Goal: Complete application form

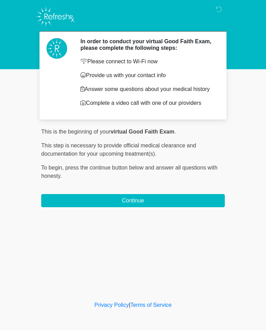
click at [148, 206] on button "Continue" at bounding box center [132, 200] width 183 height 13
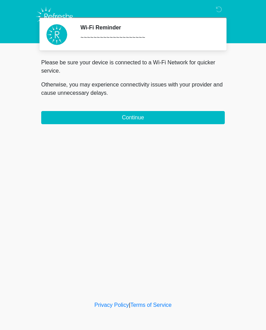
click at [179, 124] on button "Continue" at bounding box center [132, 117] width 183 height 13
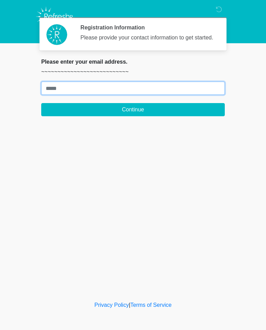
click at [165, 93] on input "Where should we email your treatment plan?" at bounding box center [132, 88] width 183 height 13
type input "**********"
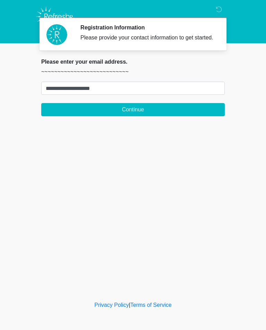
click at [193, 107] on form "**********" at bounding box center [132, 99] width 183 height 35
click at [190, 112] on button "Continue" at bounding box center [132, 109] width 183 height 13
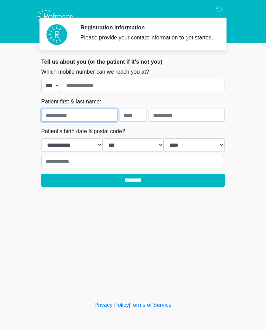
click at [101, 119] on input "text" at bounding box center [79, 115] width 76 height 13
type input "****"
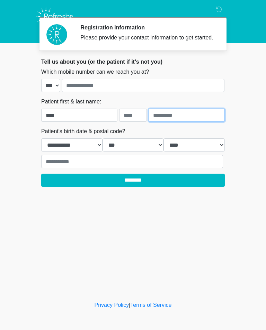
click at [192, 122] on input "text" at bounding box center [186, 115] width 76 height 13
type input "********"
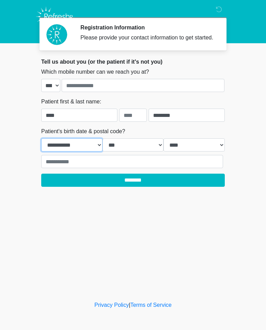
click at [55, 152] on select "**********" at bounding box center [71, 144] width 61 height 13
select select "*"
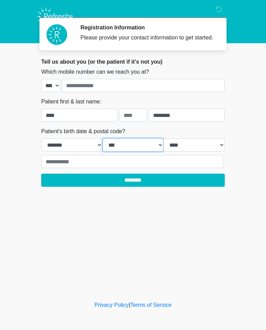
click at [133, 151] on select "*** * * * * * * * * * ** ** ** ** ** ** ** ** ** ** ** ** ** ** ** ** ** ** ** …" at bounding box center [132, 144] width 61 height 13
select select "*"
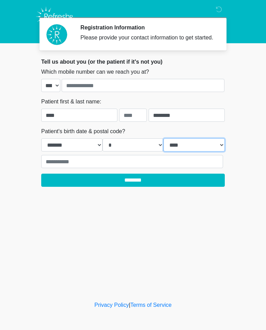
click at [194, 151] on select "**** **** **** **** **** **** **** **** **** **** **** **** **** **** **** ****…" at bounding box center [193, 144] width 61 height 13
select select "****"
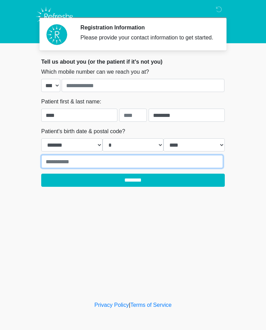
click at [203, 168] on input "text" at bounding box center [132, 161] width 182 height 13
type input "*****"
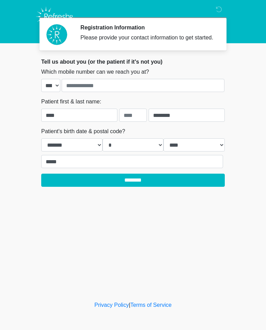
click at [171, 187] on input "********" at bounding box center [132, 180] width 183 height 13
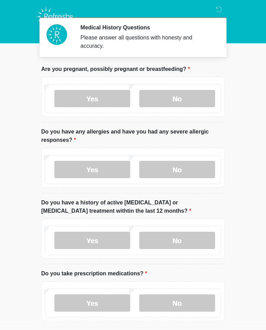
click at [198, 99] on label "No" at bounding box center [177, 98] width 76 height 17
click at [192, 172] on label "No" at bounding box center [177, 169] width 76 height 17
click at [192, 237] on label "No" at bounding box center [177, 240] width 76 height 17
click at [102, 309] on label "Yes" at bounding box center [92, 303] width 76 height 17
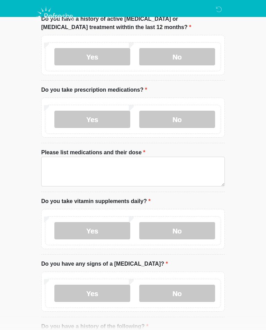
scroll to position [184, 0]
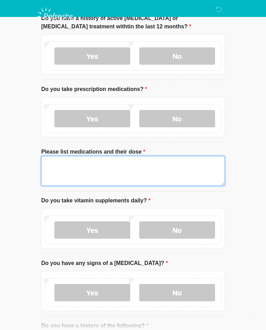
click at [61, 162] on textarea "Please list medications and their dose" at bounding box center [132, 171] width 183 height 30
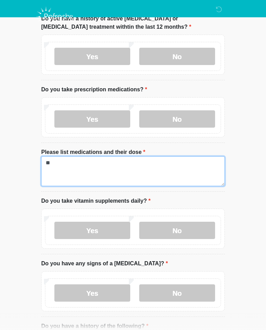
type textarea "*"
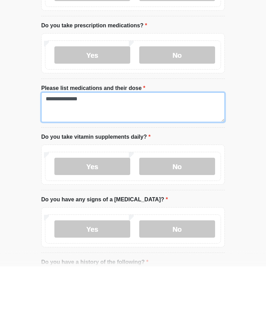
type textarea "**********"
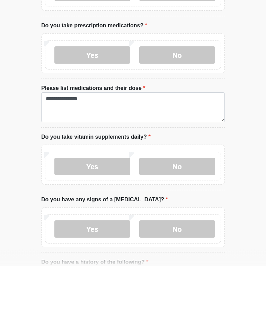
click at [203, 222] on label "No" at bounding box center [177, 230] width 76 height 17
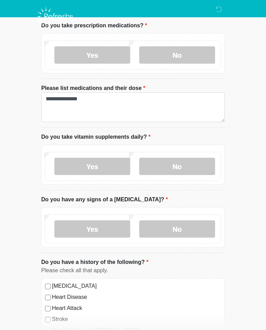
click at [201, 226] on label "No" at bounding box center [177, 228] width 76 height 17
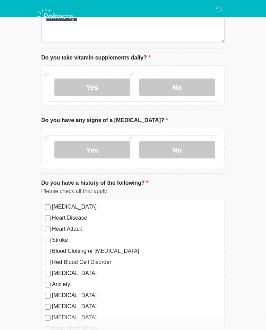
scroll to position [328, 0]
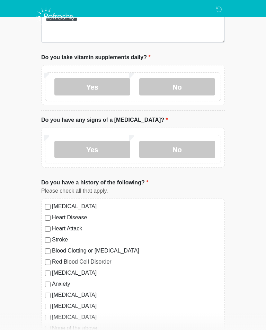
click at [118, 86] on label "Yes" at bounding box center [92, 86] width 76 height 17
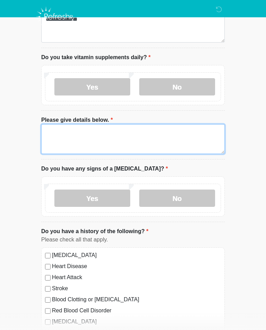
click at [71, 129] on textarea "Please give details below." at bounding box center [132, 139] width 183 height 30
type textarea "*"
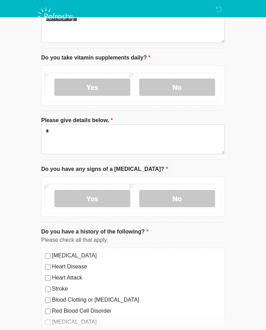
scroll to position [328, 0]
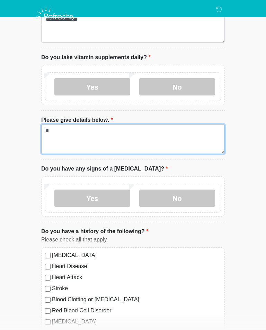
click at [79, 132] on textarea "*" at bounding box center [132, 139] width 183 height 30
type textarea "***** *****"
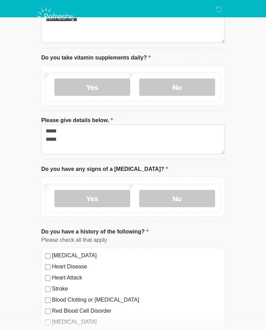
click at [198, 195] on label "No" at bounding box center [177, 198] width 76 height 17
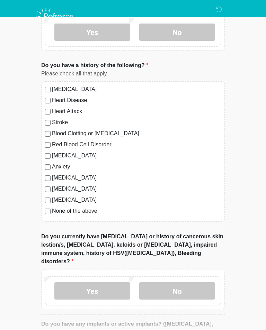
scroll to position [494, 0]
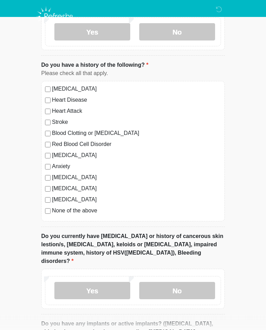
click at [198, 282] on label "No" at bounding box center [177, 290] width 76 height 17
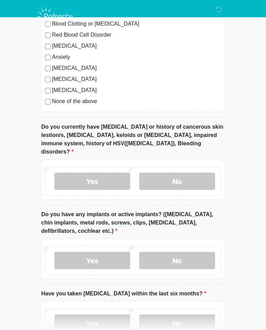
scroll to position [607, 0]
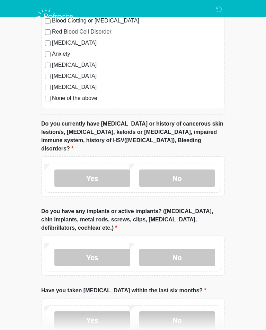
click at [203, 249] on label "No" at bounding box center [177, 257] width 76 height 17
click at [192, 312] on label "No" at bounding box center [177, 320] width 76 height 17
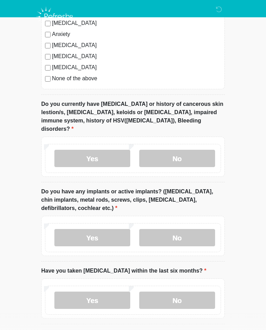
scroll to position [656, 0]
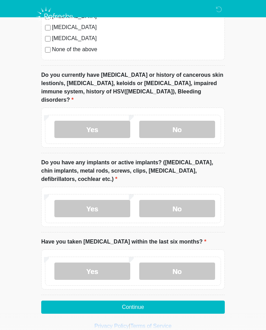
click at [201, 301] on button "Continue" at bounding box center [132, 307] width 183 height 13
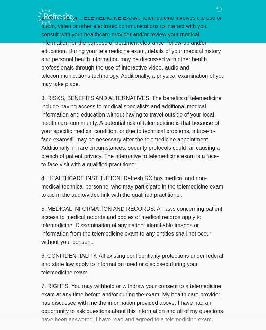
scroll to position [0, 0]
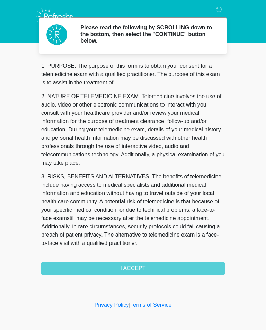
click at [198, 264] on div "1. PURPOSE. The purpose of this form is to obtain your consent for a telemedici…" at bounding box center [132, 168] width 183 height 213
click at [153, 265] on div "1. PURPOSE. The purpose of this form is to obtain your consent for a telemedici…" at bounding box center [132, 168] width 183 height 213
click at [142, 265] on div "1. PURPOSE. The purpose of this form is to obtain your consent for a telemedici…" at bounding box center [132, 168] width 183 height 213
click at [127, 262] on div "1. PURPOSE. The purpose of this form is to obtain your consent for a telemedici…" at bounding box center [132, 168] width 183 height 213
click at [142, 270] on div "1. PURPOSE. The purpose of this form is to obtain your consent for a telemedici…" at bounding box center [132, 168] width 183 height 213
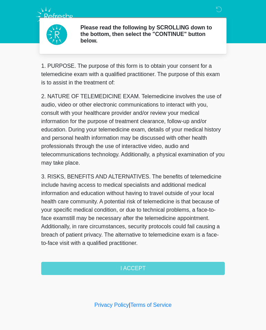
click at [217, 267] on div "1. PURPOSE. The purpose of this form is to obtain your consent for a telemedici…" at bounding box center [132, 168] width 183 height 213
click at [200, 272] on div "1. PURPOSE. The purpose of this form is to obtain your consent for a telemedici…" at bounding box center [132, 168] width 183 height 213
click at [184, 270] on div "1. PURPOSE. The purpose of this form is to obtain your consent for a telemedici…" at bounding box center [132, 168] width 183 height 213
click at [170, 273] on div "1. PURPOSE. The purpose of this form is to obtain your consent for a telemedici…" at bounding box center [132, 168] width 183 height 213
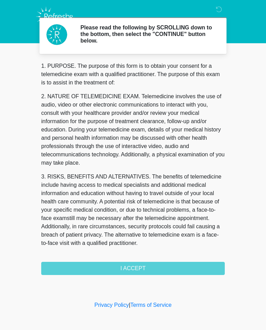
click at [148, 271] on div "1. PURPOSE. The purpose of this form is to obtain your consent for a telemedici…" at bounding box center [132, 168] width 183 height 213
click at [179, 36] on h2 "Please read the following by SCROLLING down to the bottom, then select the "CON…" at bounding box center [147, 34] width 134 height 20
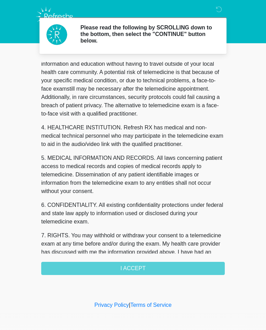
scroll to position [130, 0]
click at [150, 271] on div "1. PURPOSE. The purpose of this form is to obtain your consent for a telemedici…" at bounding box center [132, 168] width 183 height 213
click at [141, 269] on div "1. PURPOSE. The purpose of this form is to obtain your consent for a telemedici…" at bounding box center [132, 168] width 183 height 213
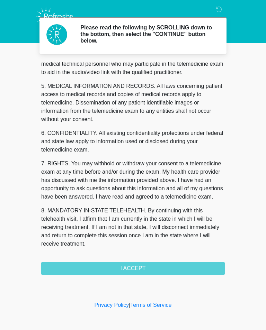
scroll to position [210, 0]
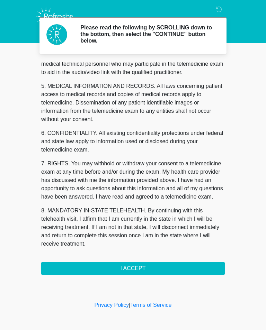
click at [135, 267] on button "I ACCEPT" at bounding box center [132, 268] width 183 height 13
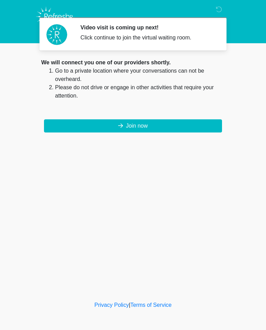
click at [165, 120] on button "Join now" at bounding box center [133, 125] width 178 height 13
